Goal: Information Seeking & Learning: Learn about a topic

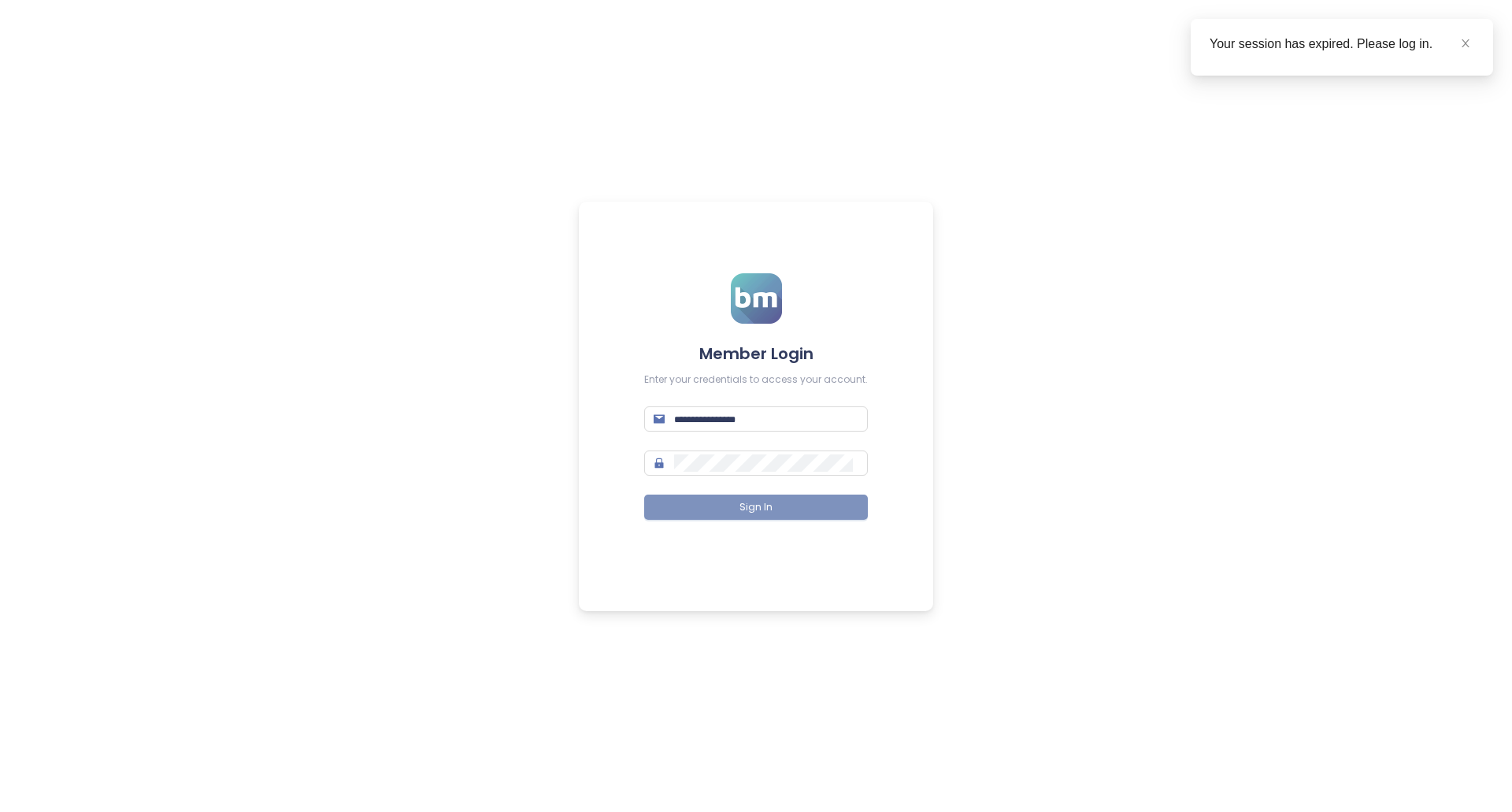
type input "**********"
click at [774, 505] on button "Sign In" at bounding box center [756, 507] width 224 height 25
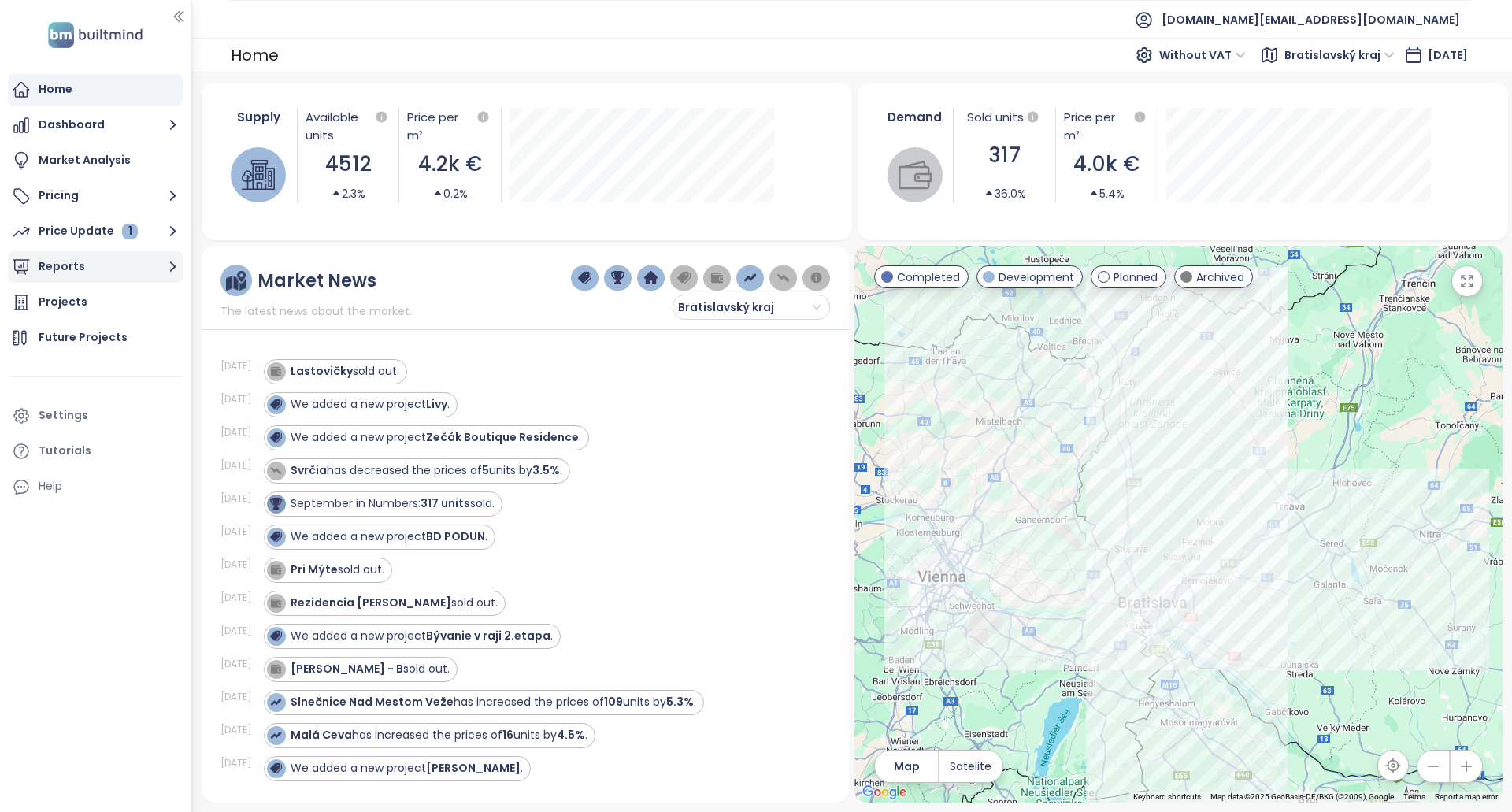
click at [103, 258] on button "Reports" at bounding box center [95, 267] width 175 height 31
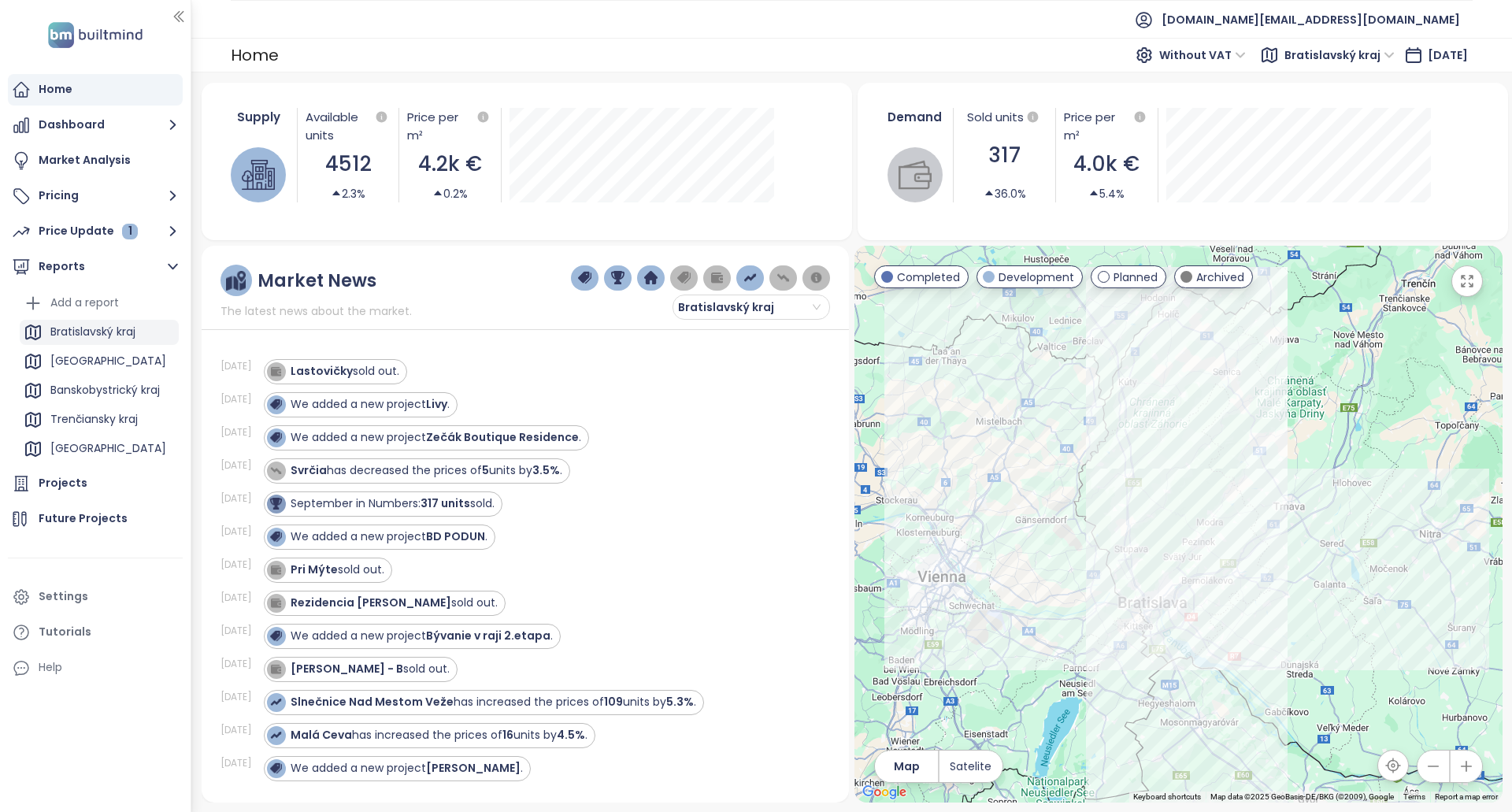
click at [124, 331] on div "Bratislavský kraj" at bounding box center [93, 332] width 85 height 20
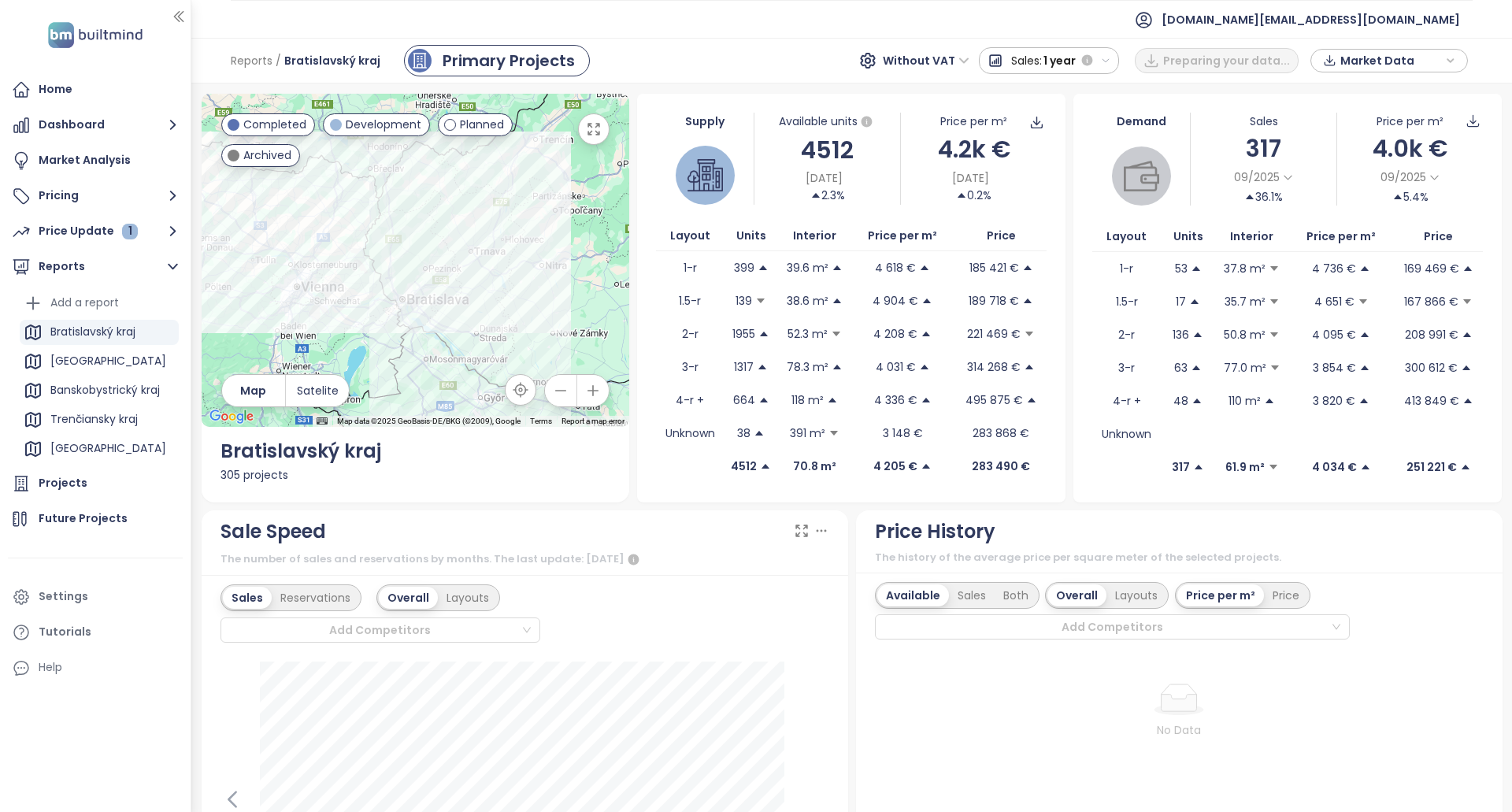
click at [1333, 56] on icon "button" at bounding box center [1329, 60] width 13 height 23
click at [1337, 233] on icon "button" at bounding box center [1330, 236] width 14 height 16
drag, startPoint x: 857, startPoint y: 412, endPoint x: 884, endPoint y: 191, distance: 222.6
click at [1358, 25] on span "[DOMAIN_NAME][EMAIL_ADDRESS][DOMAIN_NAME]" at bounding box center [1311, 20] width 298 height 38
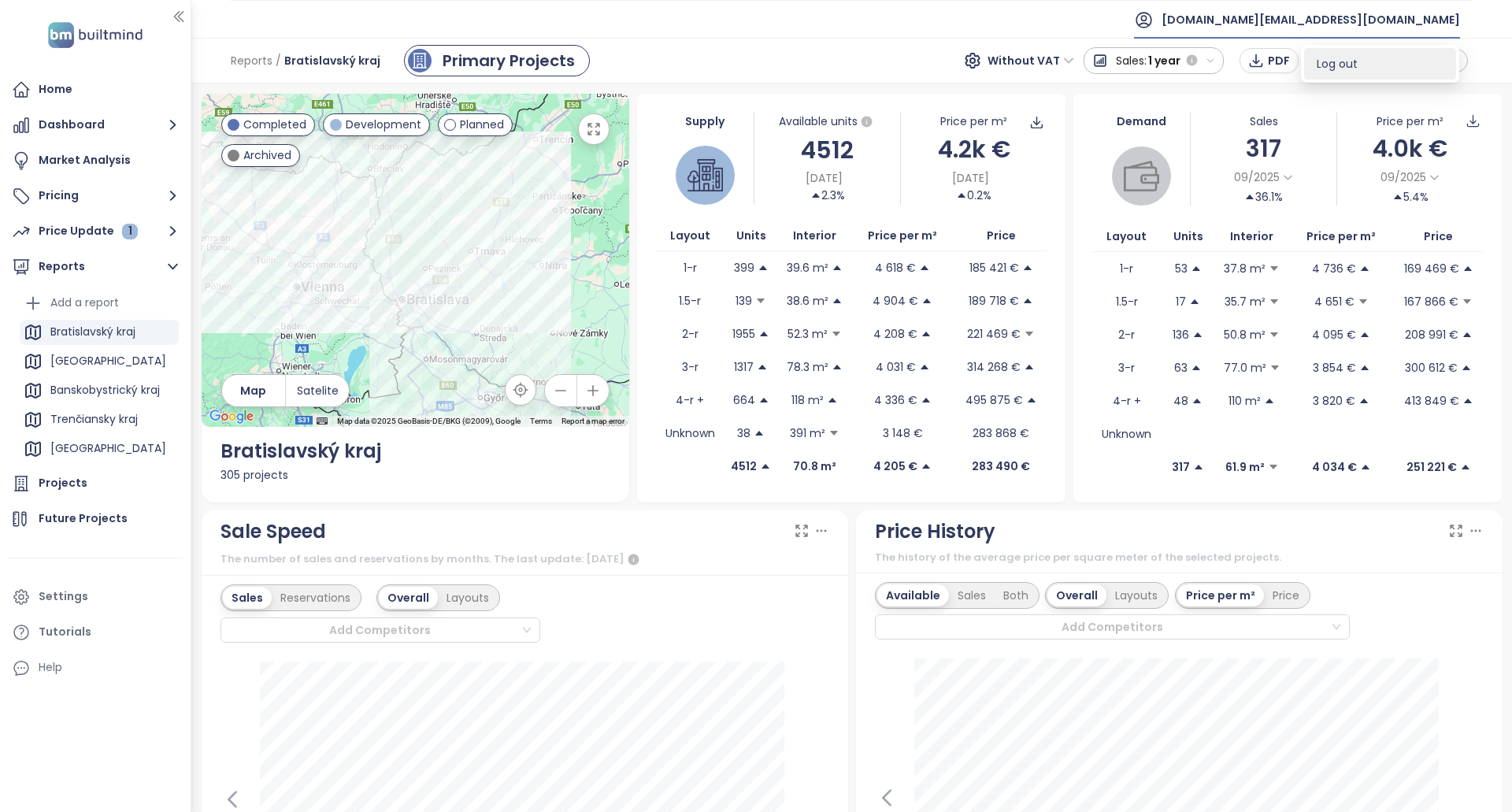
click at [1348, 60] on span "Log out" at bounding box center [1337, 64] width 41 height 16
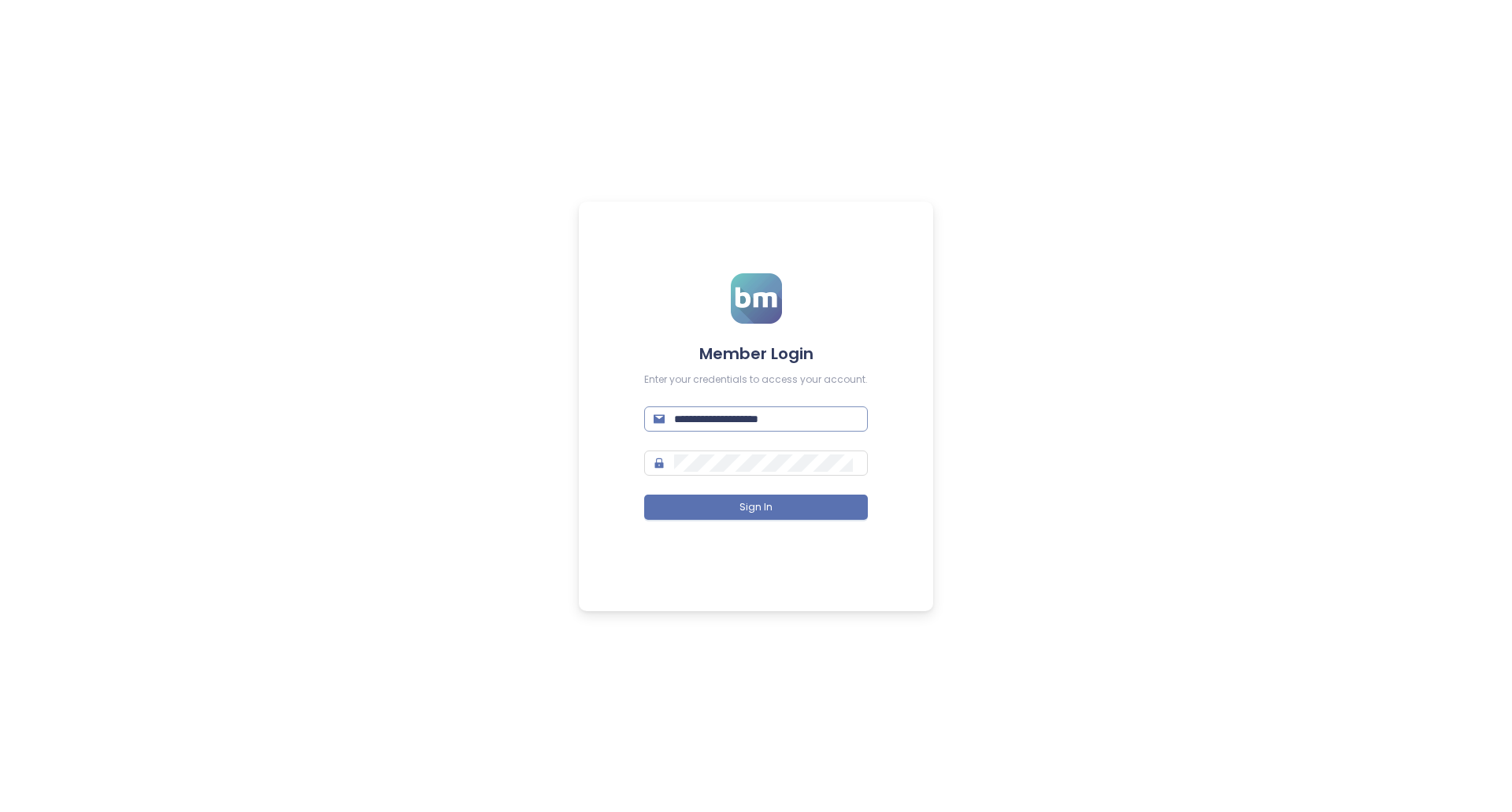
click at [799, 424] on input "**********" at bounding box center [766, 419] width 184 height 17
type input "**********"
click at [791, 495] on button "Sign In" at bounding box center [756, 507] width 224 height 25
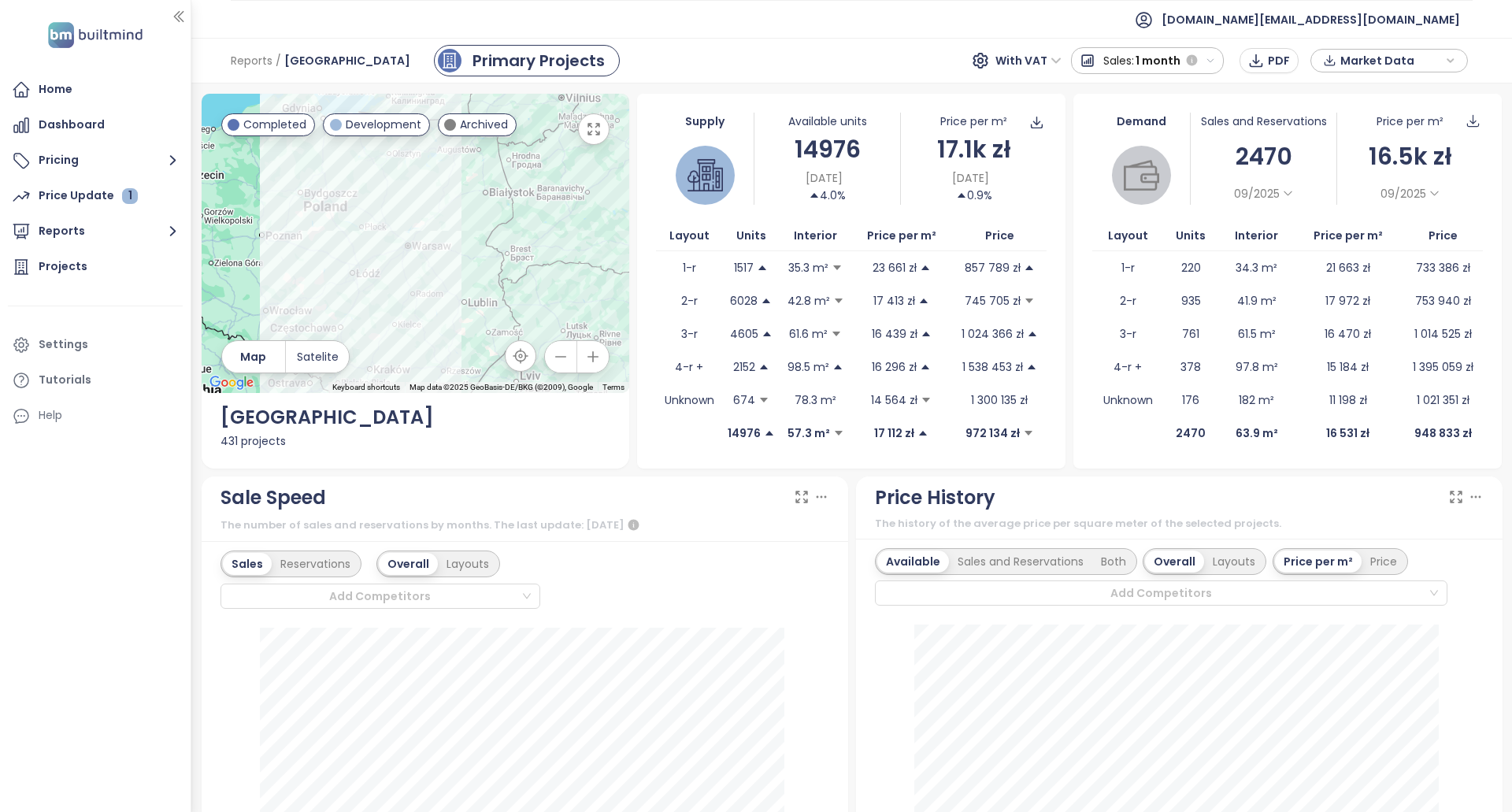
click at [1356, 54] on span "Market Data" at bounding box center [1391, 60] width 102 height 23
click at [1367, 228] on span "Download" at bounding box center [1372, 235] width 60 height 17
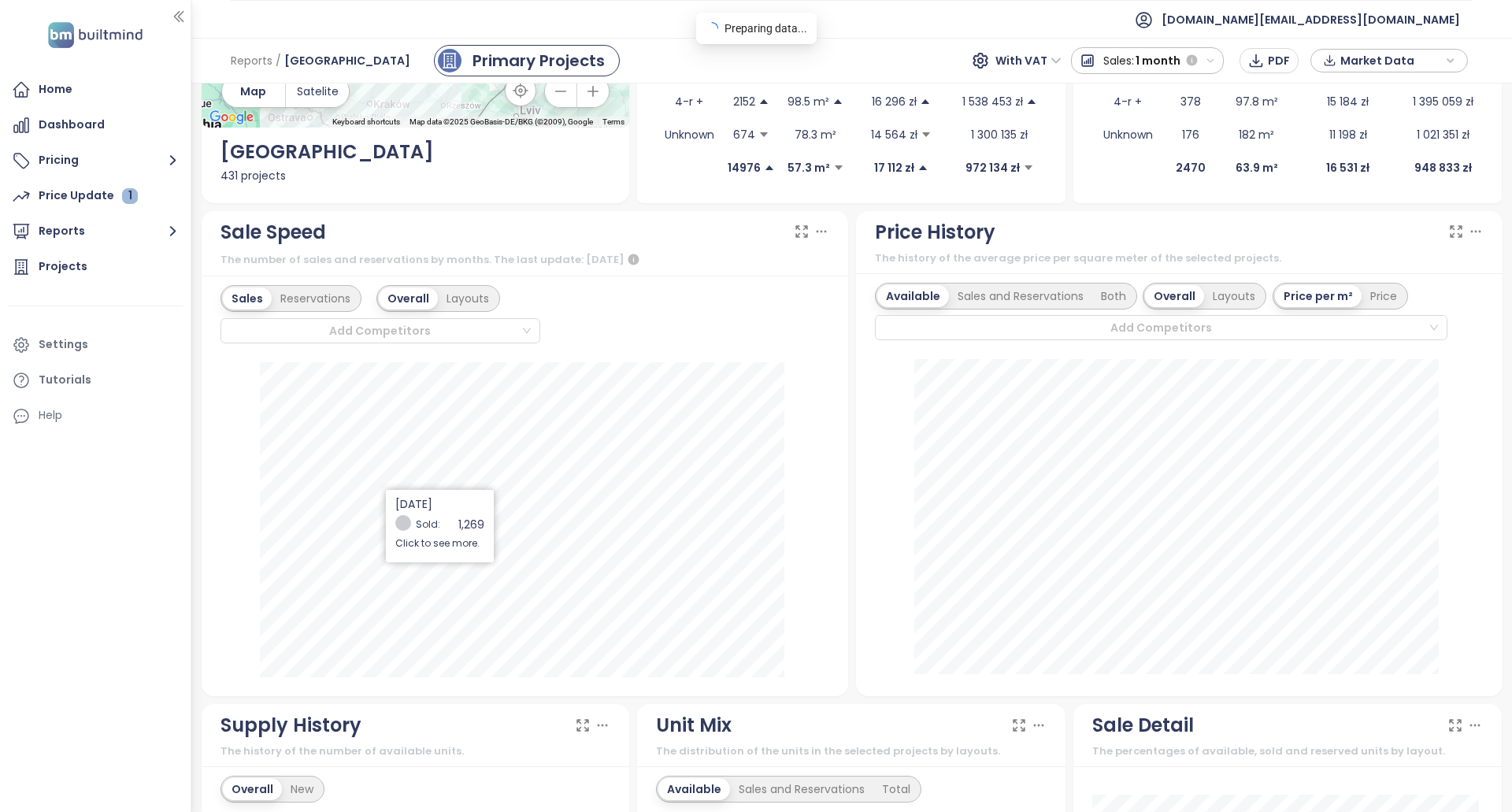
scroll to position [315, 0]
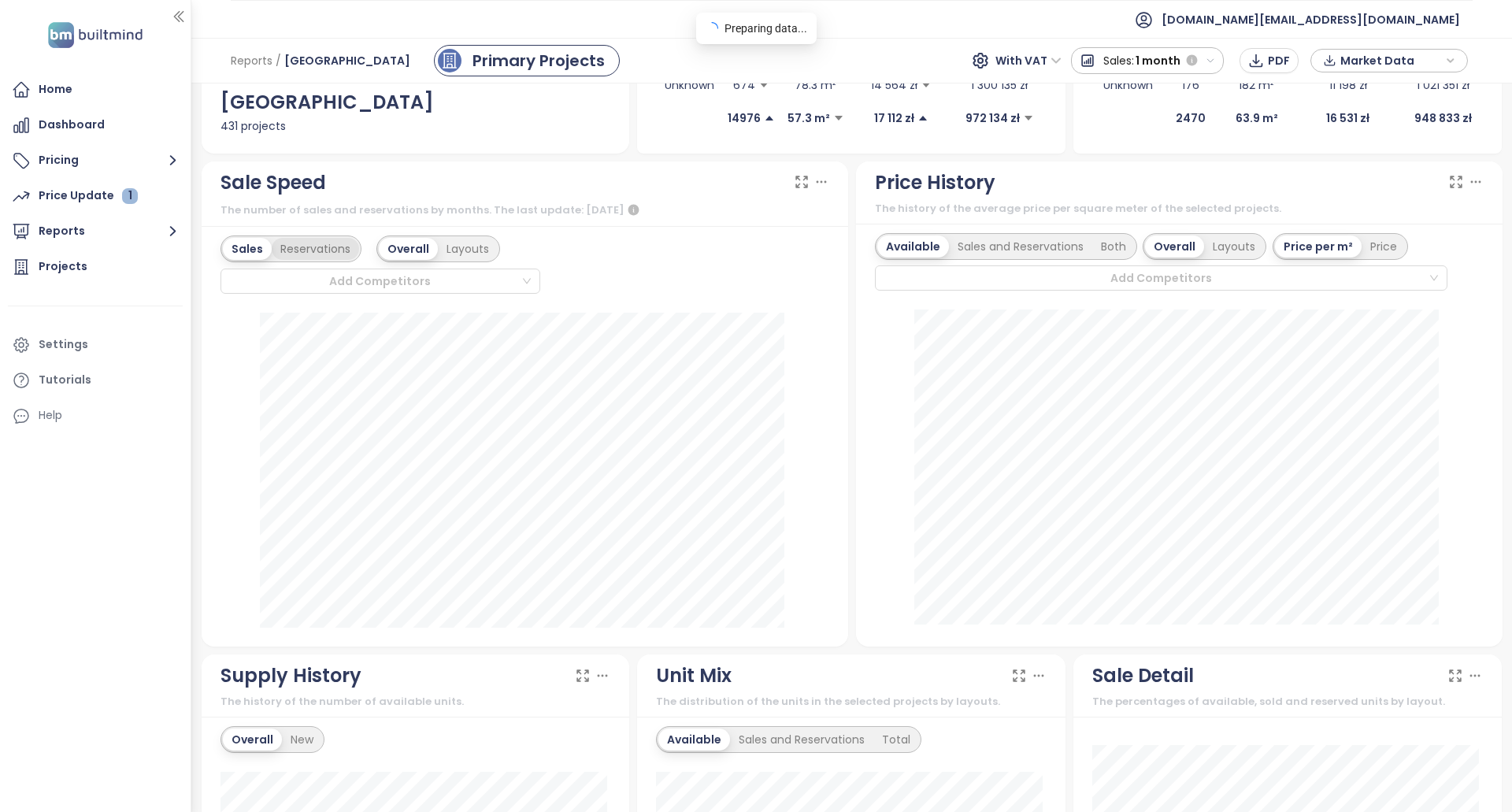
click at [322, 252] on div "Reservations" at bounding box center [315, 249] width 87 height 22
click at [246, 259] on div "Sales" at bounding box center [246, 249] width 46 height 22
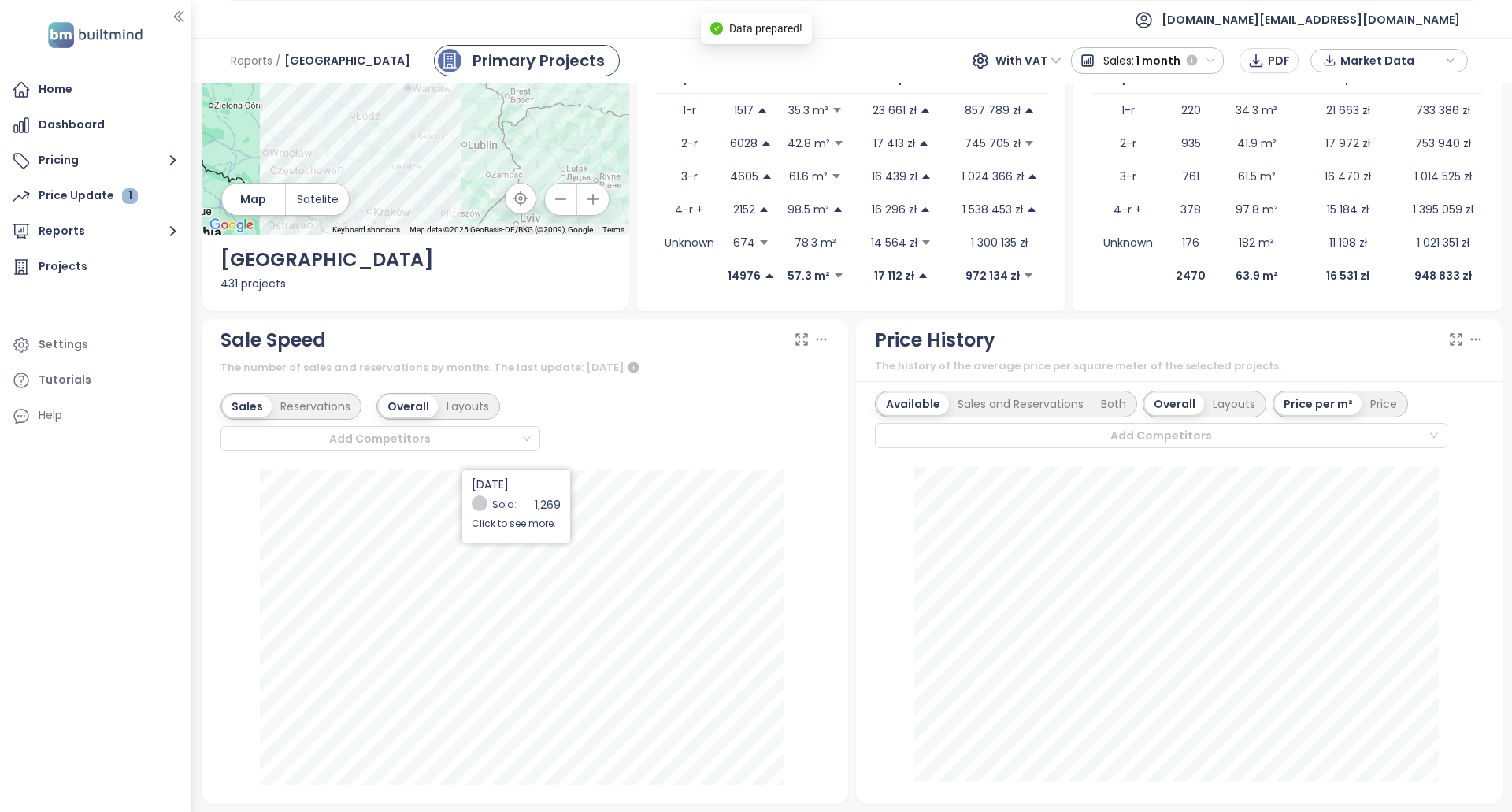
scroll to position [0, 0]
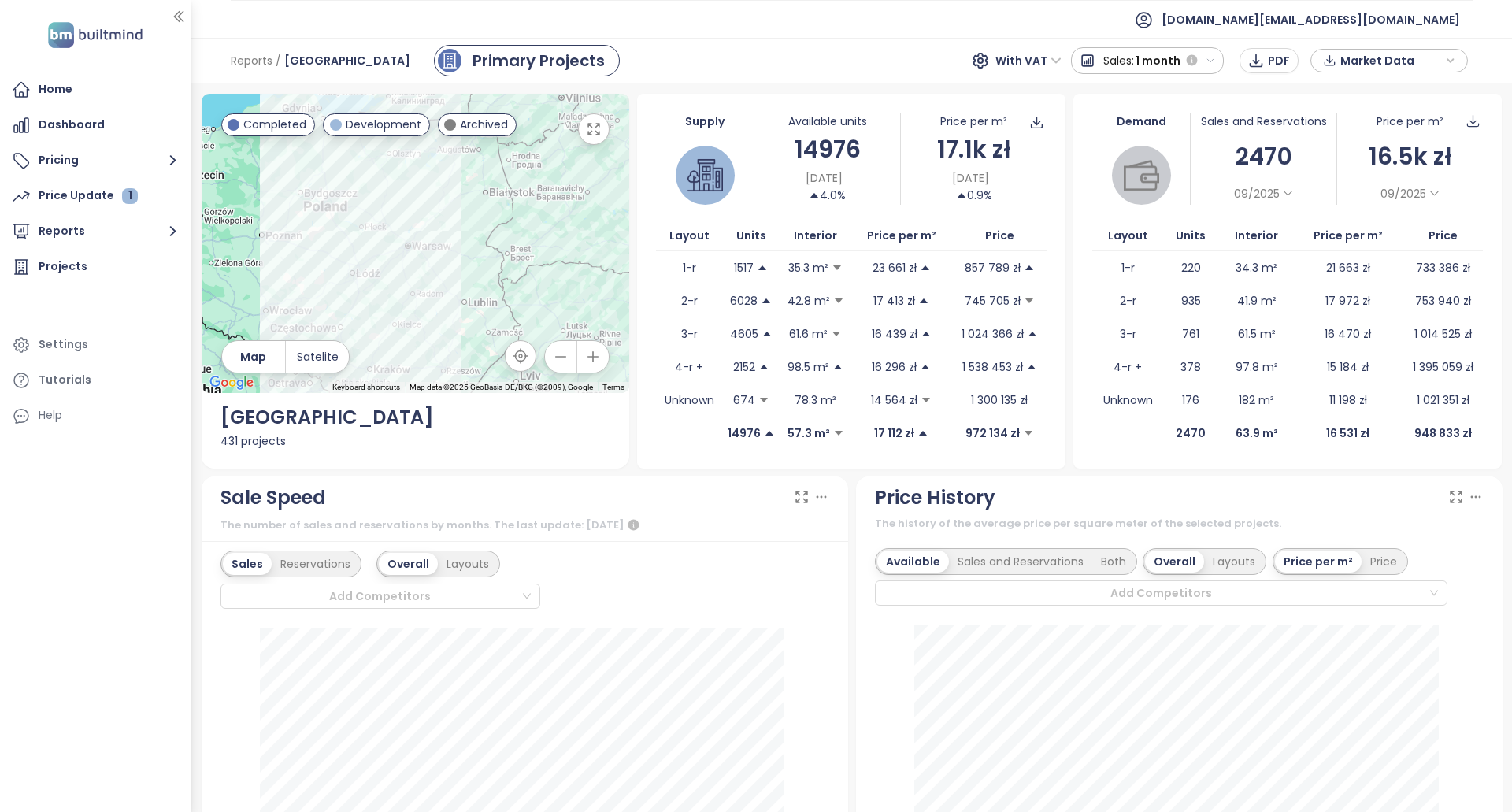
click at [964, 467] on div "Supply Available units 14976 [DATE] 4.0% Price per m² 17.1k zł [DATE] 0.9% Layo…" at bounding box center [852, 281] width 429 height 375
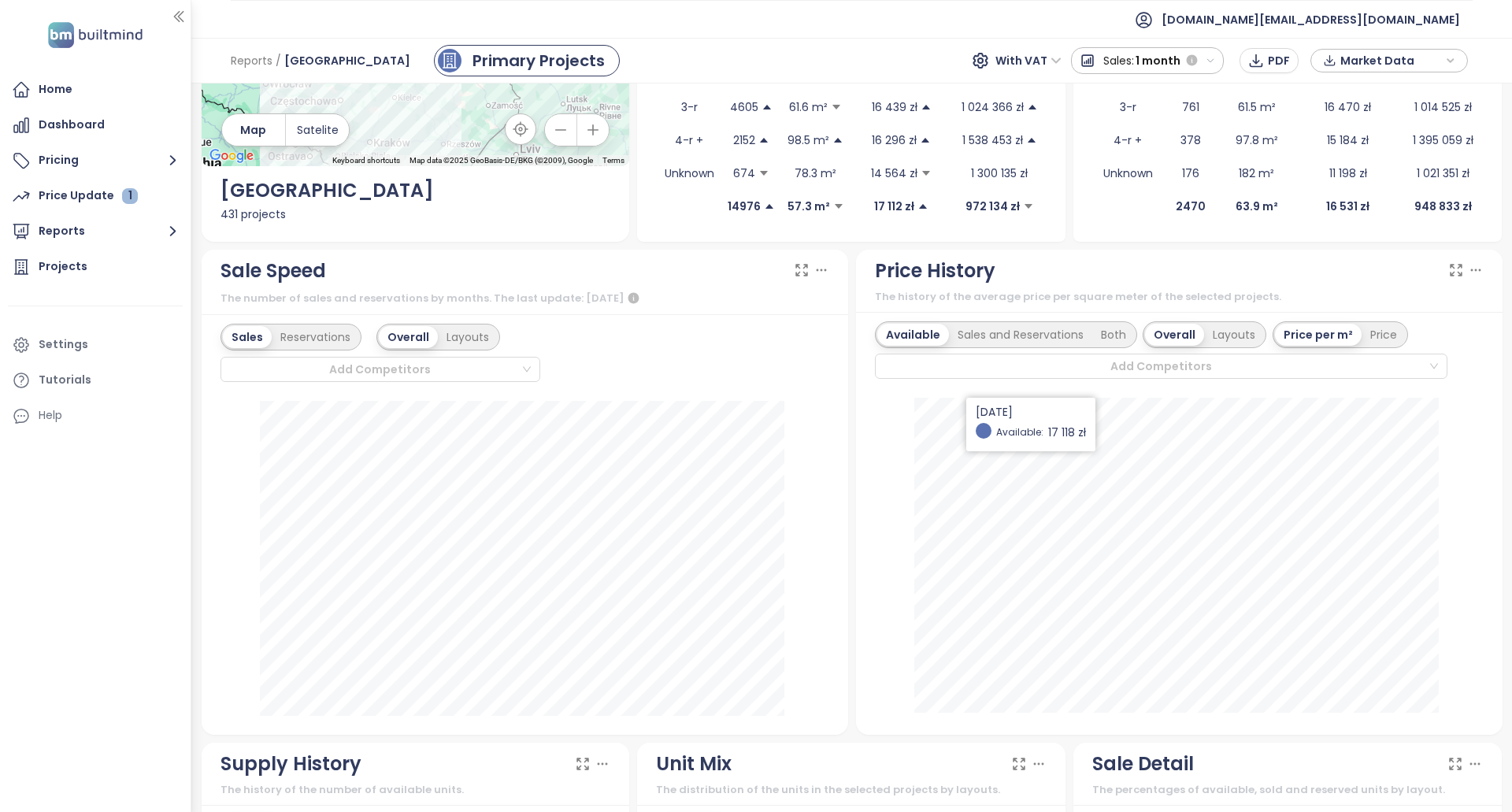
scroll to position [236, 0]
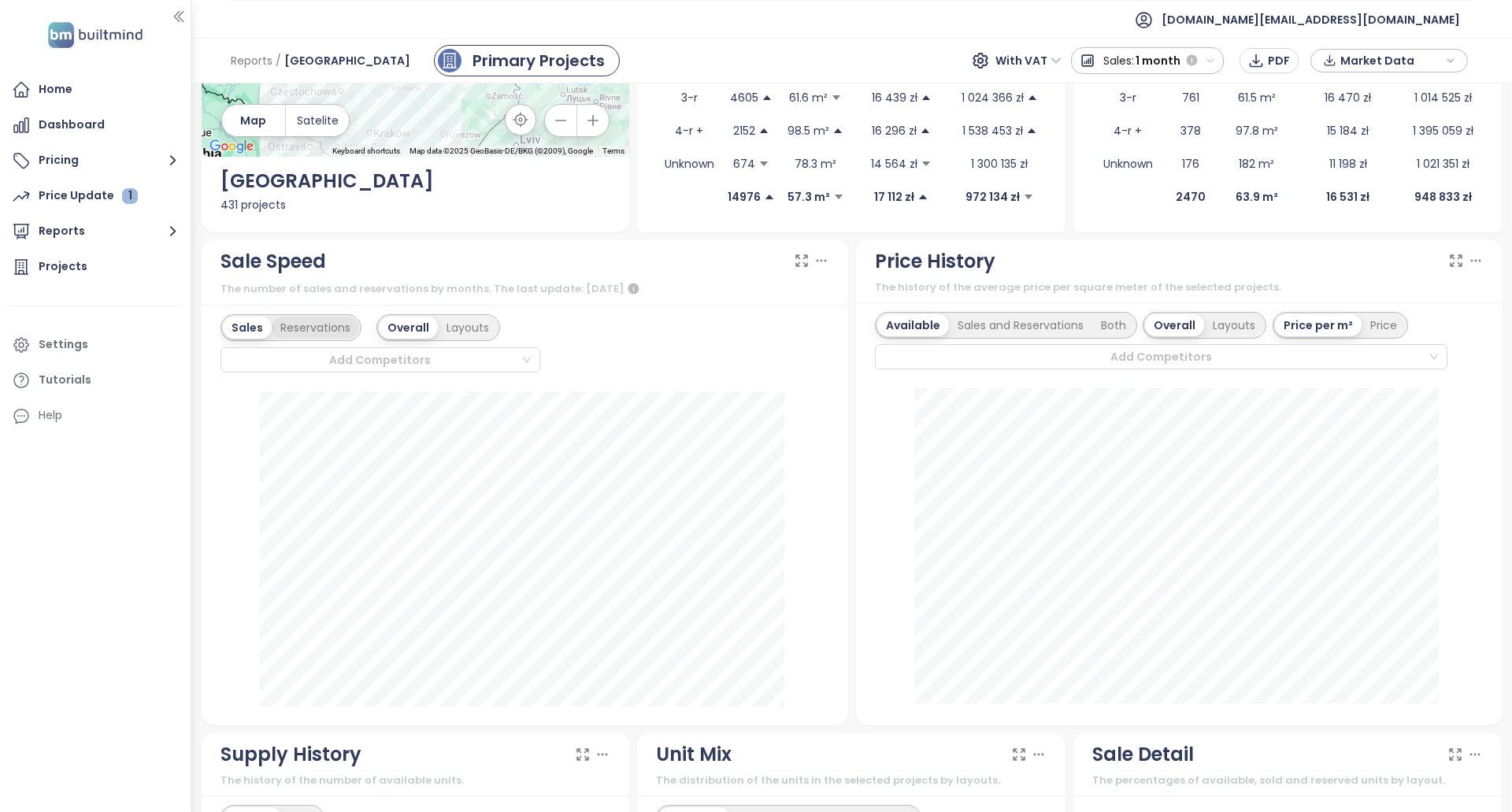
click at [330, 320] on div "Reservations" at bounding box center [315, 328] width 87 height 22
click at [237, 320] on div "Sales" at bounding box center [246, 328] width 46 height 22
